Goal: Task Accomplishment & Management: Manage account settings

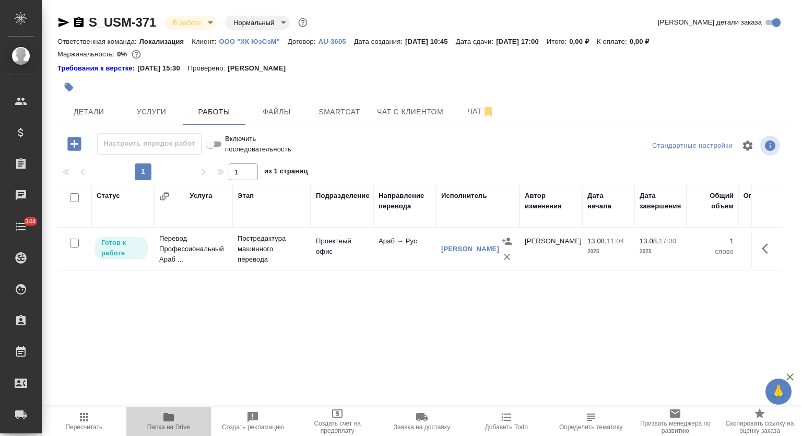
click at [175, 416] on span "Папка на Drive" at bounding box center [169, 421] width 72 height 20
click at [761, 254] on icon "button" at bounding box center [767, 248] width 13 height 13
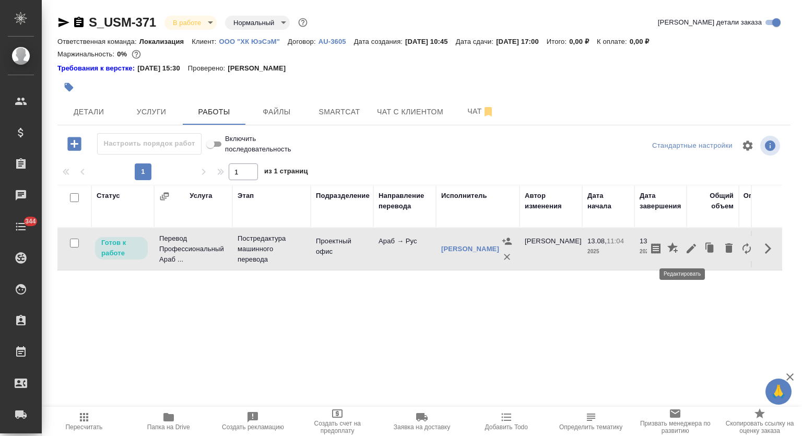
click at [682, 248] on button "button" at bounding box center [691, 248] width 18 height 25
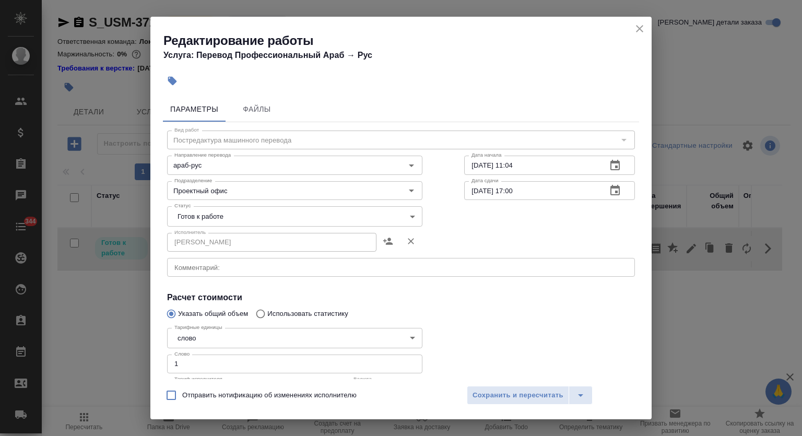
click at [230, 217] on body "🙏 .cls-1 fill:#fff; AWATERA Mutalimov Mark Клиенты Спецификации Заказы 0 Чаты 3…" at bounding box center [401, 218] width 802 height 436
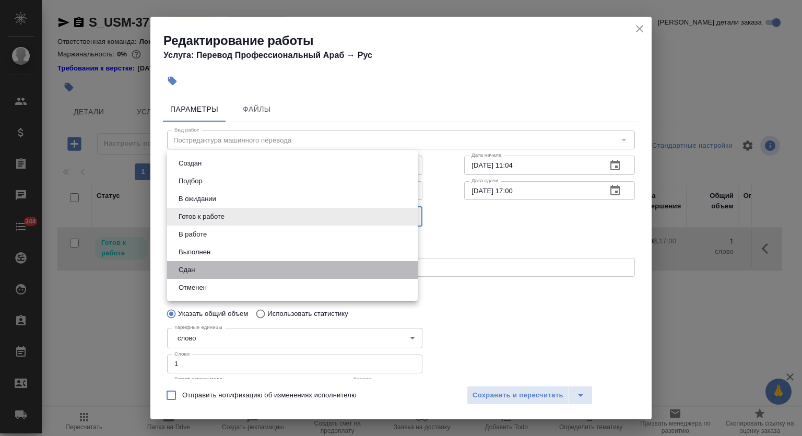
click at [207, 272] on li "Сдан" at bounding box center [292, 270] width 250 height 18
type input "closed"
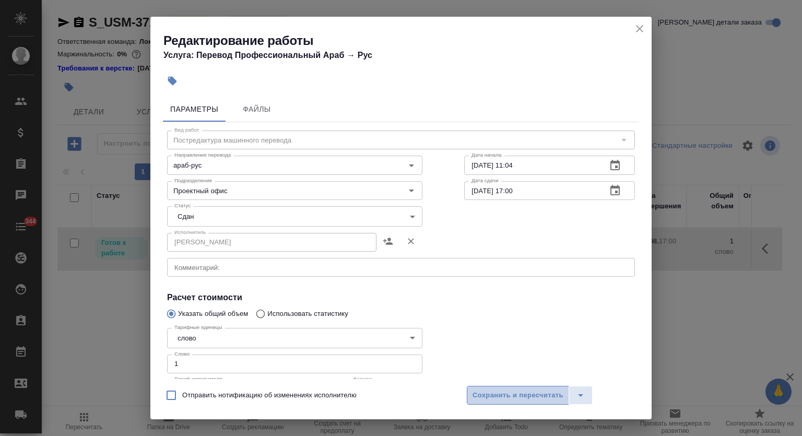
click at [524, 398] on span "Сохранить и пересчитать" at bounding box center [517, 395] width 91 height 12
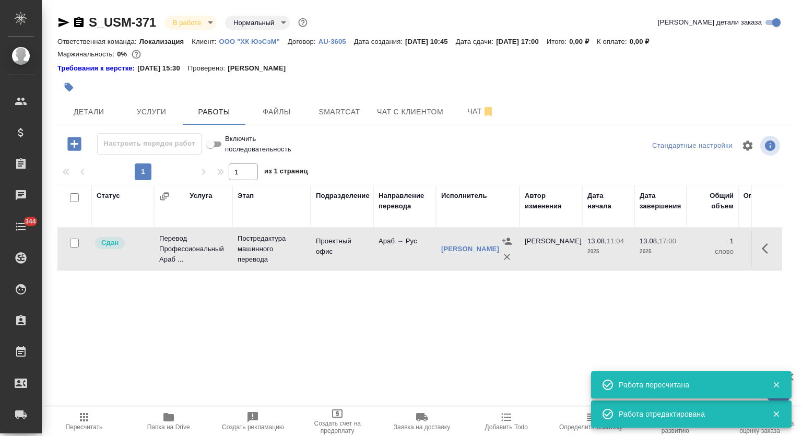
click at [92, 417] on span "Пересчитать" at bounding box center [84, 421] width 72 height 20
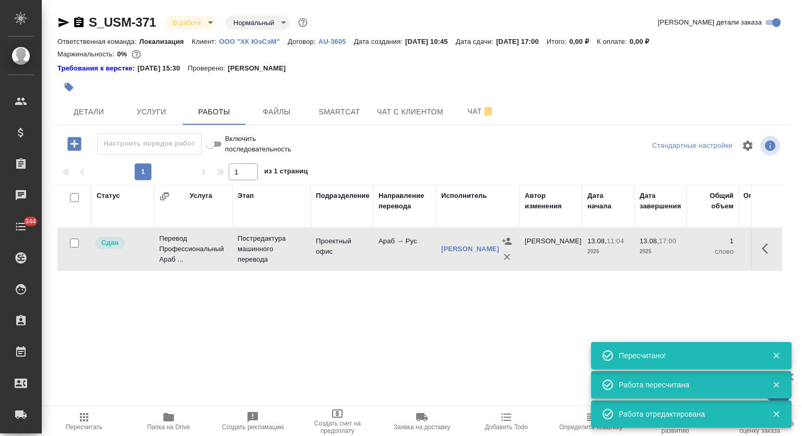
type input "urgent"
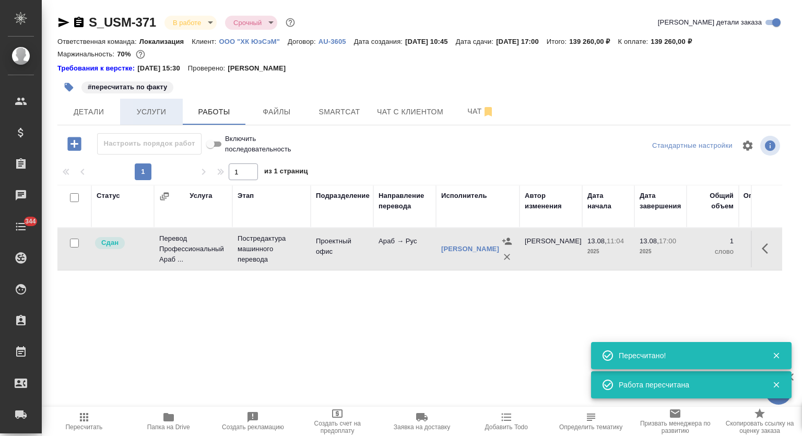
click at [146, 106] on span "Услуги" at bounding box center [151, 111] width 50 height 13
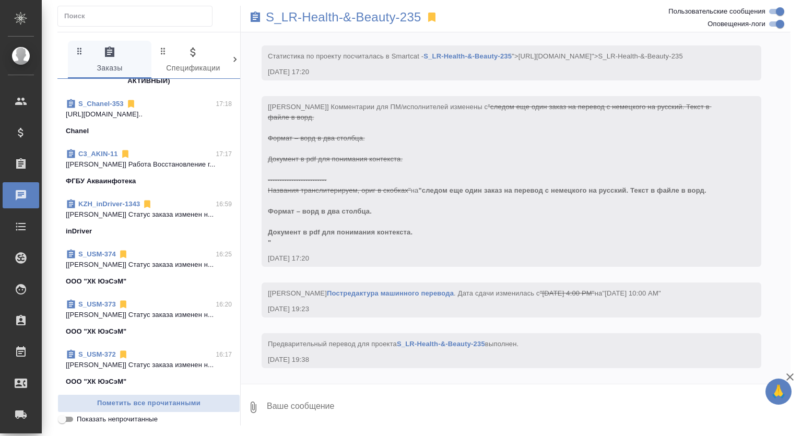
scroll to position [209, 0]
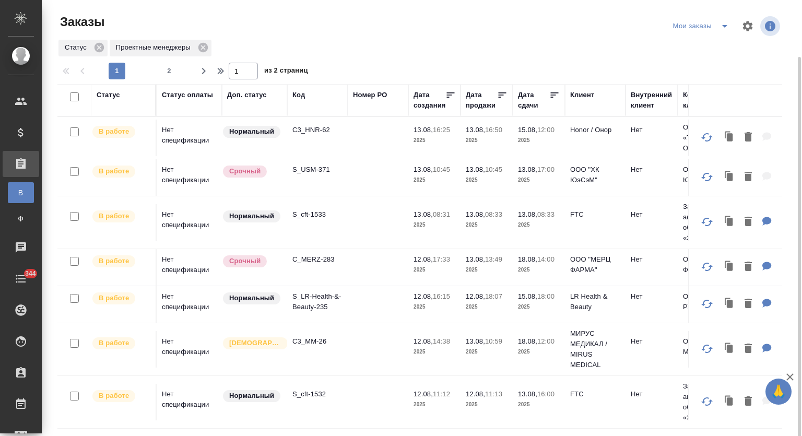
scroll to position [401, 0]
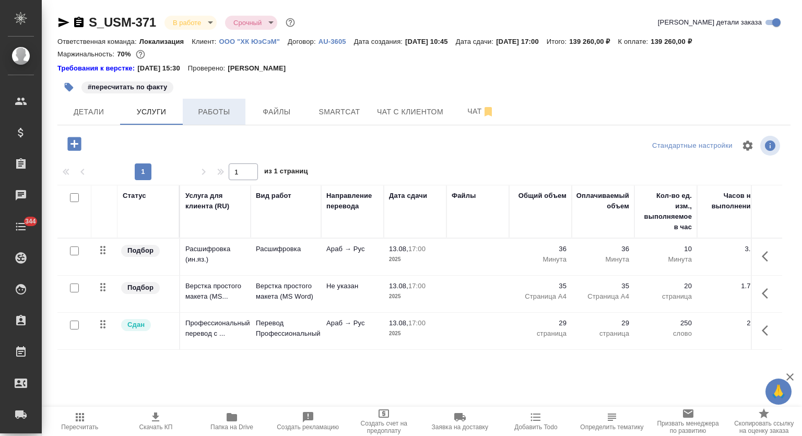
click at [211, 109] on span "Работы" at bounding box center [214, 111] width 50 height 13
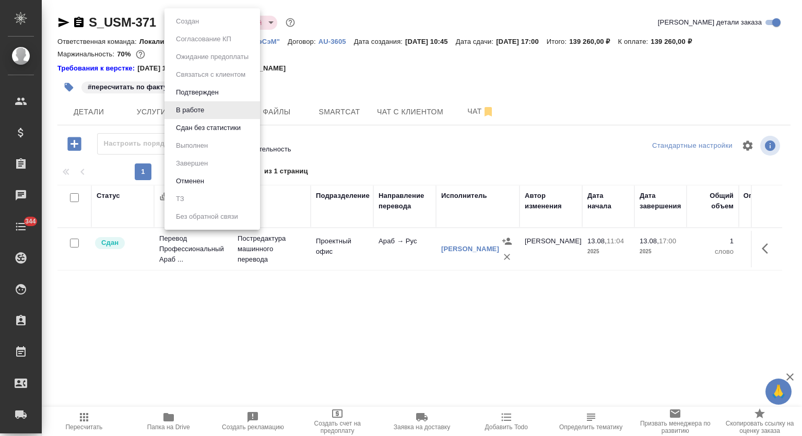
click at [208, 21] on body "🙏 .cls-1 fill:#fff; AWATERA Mutalimov Mark Клиенты Спецификации Заказы 0 Чаты 3…" at bounding box center [401, 218] width 802 height 436
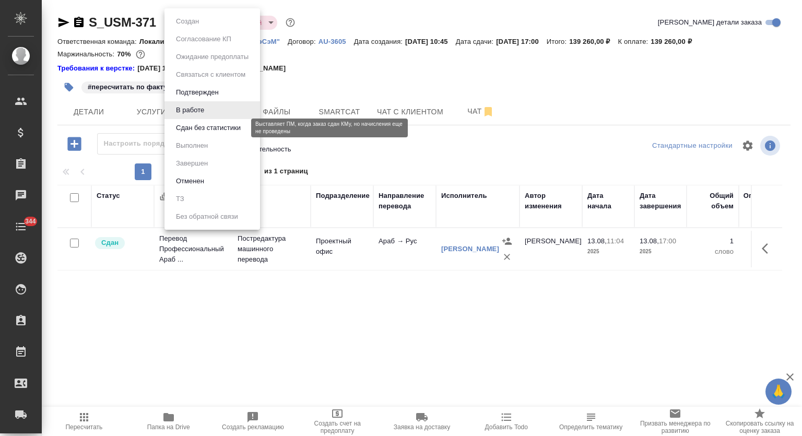
click at [209, 129] on button "Сдан без статистики" at bounding box center [208, 127] width 71 height 11
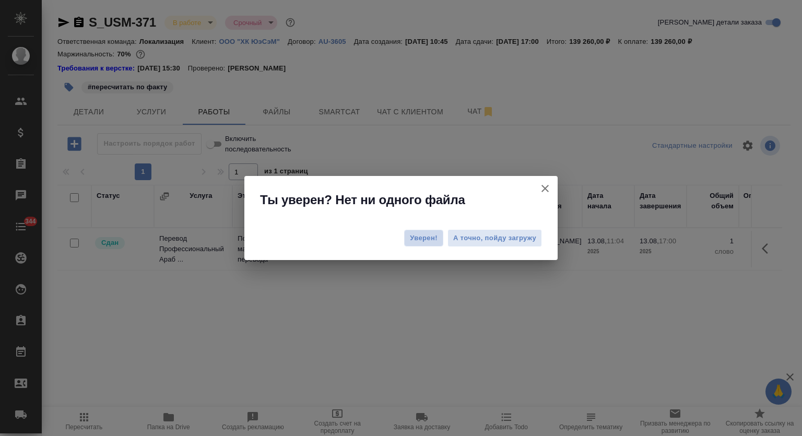
click at [428, 235] on span "Уверен!" at bounding box center [424, 238] width 28 height 10
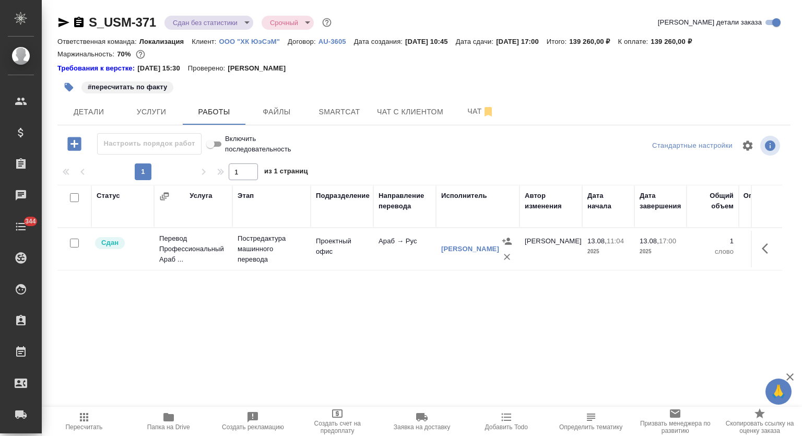
click at [255, 40] on p "ООО "ХК ЮэСэМ"" at bounding box center [253, 42] width 68 height 8
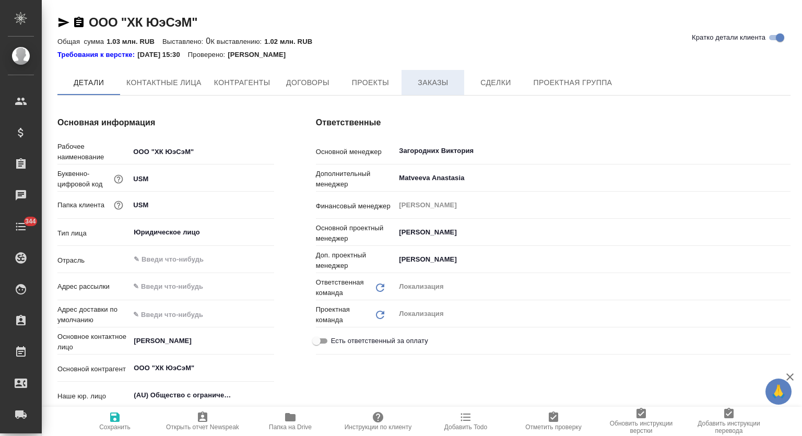
click at [412, 80] on span "Заказы" at bounding box center [433, 82] width 50 height 13
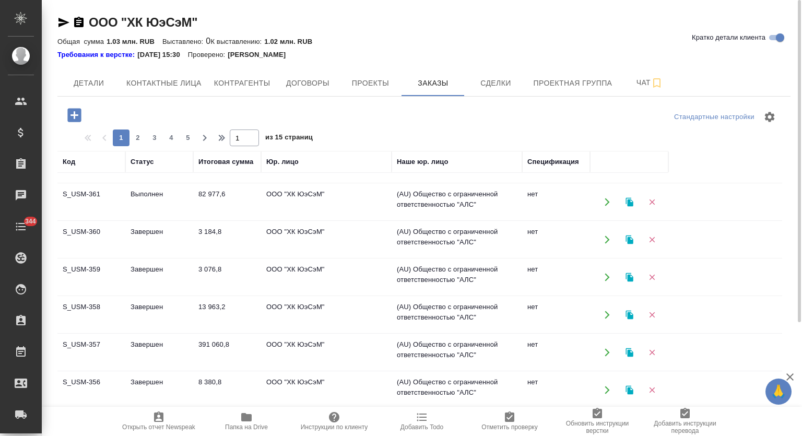
scroll to position [413, 0]
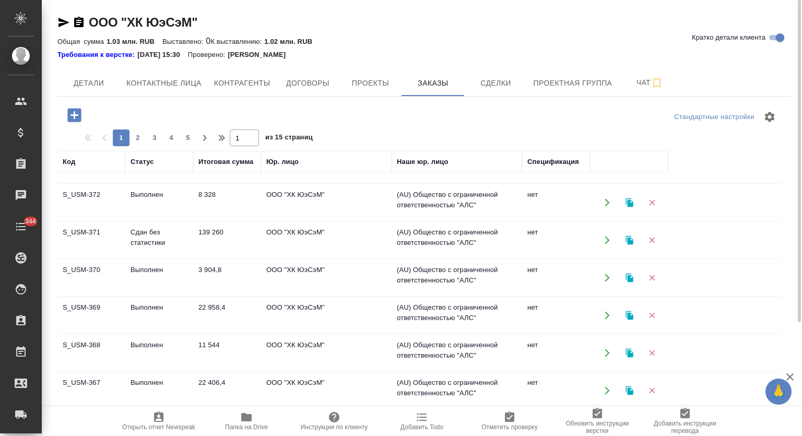
scroll to position [0, 0]
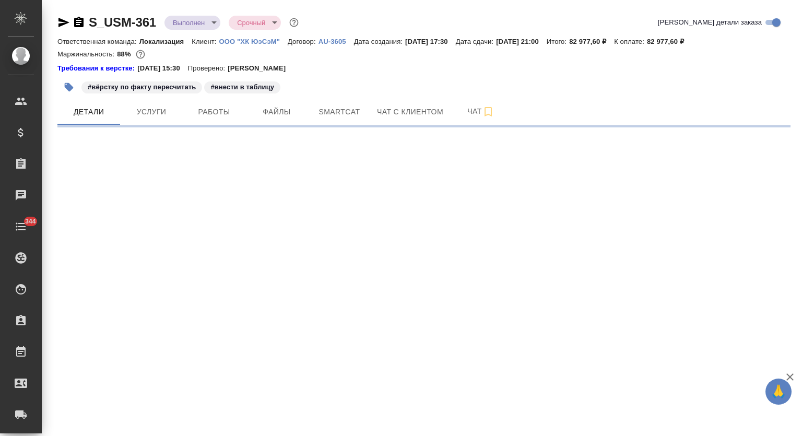
select select "RU"
